Goal: Check status: Check status

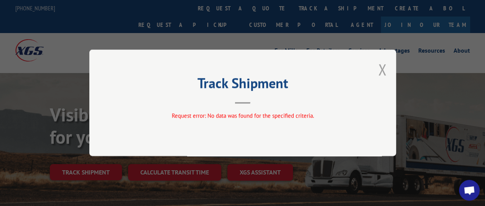
click at [385, 68] on button "Close modal" at bounding box center [382, 69] width 8 height 20
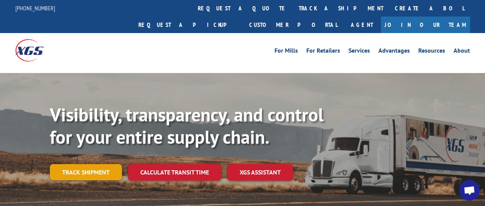
click at [102, 164] on link "Track shipment" at bounding box center [86, 172] width 72 height 16
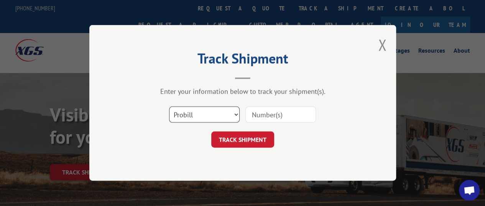
click at [225, 115] on select "Select category... Probill BOL PO" at bounding box center [204, 115] width 71 height 16
click at [263, 114] on input at bounding box center [281, 115] width 71 height 16
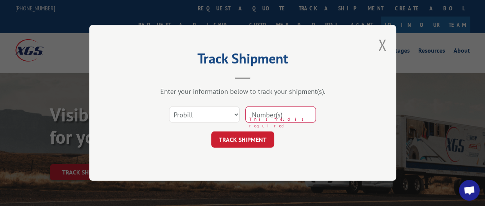
drag, startPoint x: 259, startPoint y: 115, endPoint x: 263, endPoint y: 116, distance: 4.3
click at [259, 115] on input at bounding box center [281, 115] width 71 height 16
paste input "17513018"
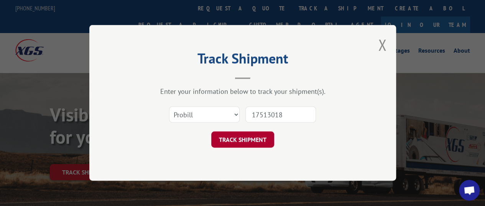
type input "17513018"
click at [258, 140] on button "TRACK SHIPMENT" at bounding box center [242, 140] width 63 height 16
